Goal: Navigation & Orientation: Find specific page/section

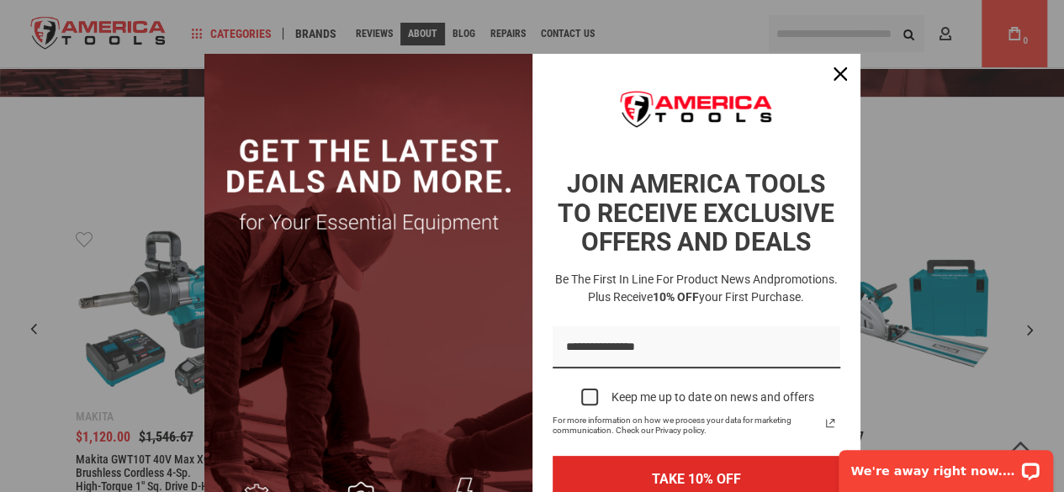
click at [421, 24] on div "Marketing offer form" at bounding box center [532, 246] width 1064 height 492
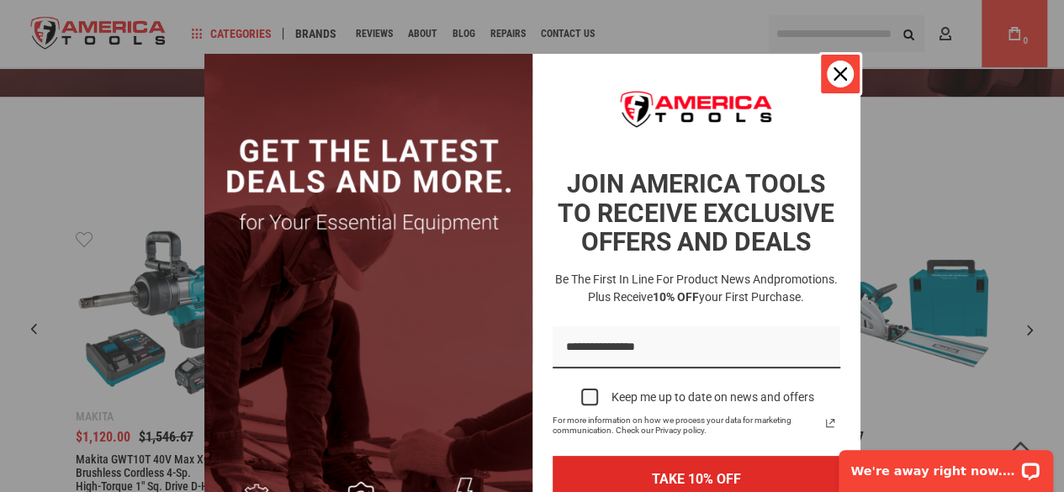
click at [827, 74] on div "Close" at bounding box center [840, 74] width 27 height 27
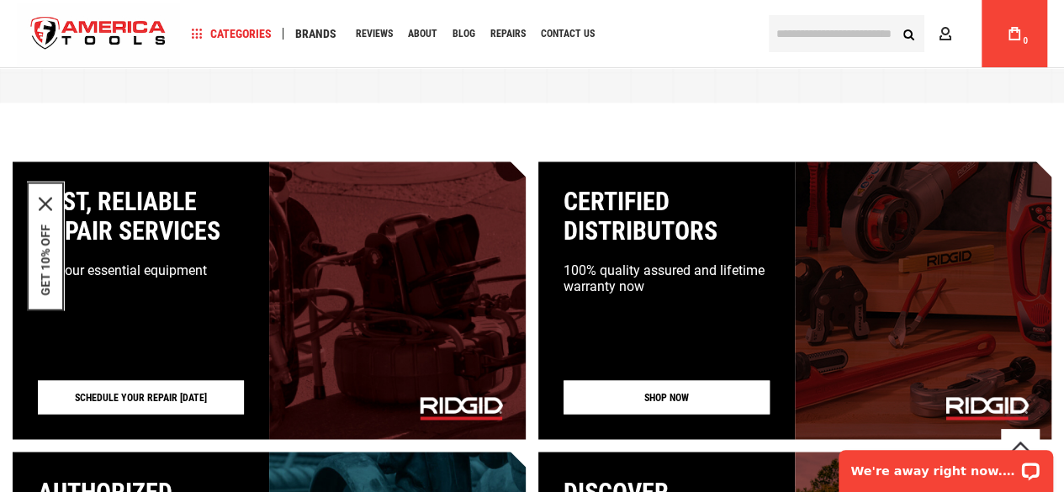
scroll to position [1346, 0]
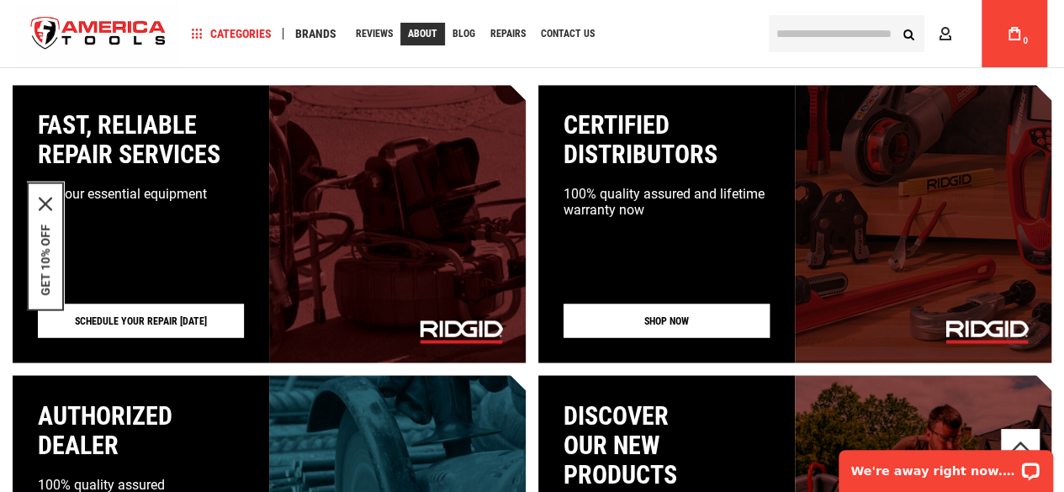
click at [418, 31] on span "About" at bounding box center [422, 34] width 29 height 10
